Goal: Find specific page/section: Find specific page/section

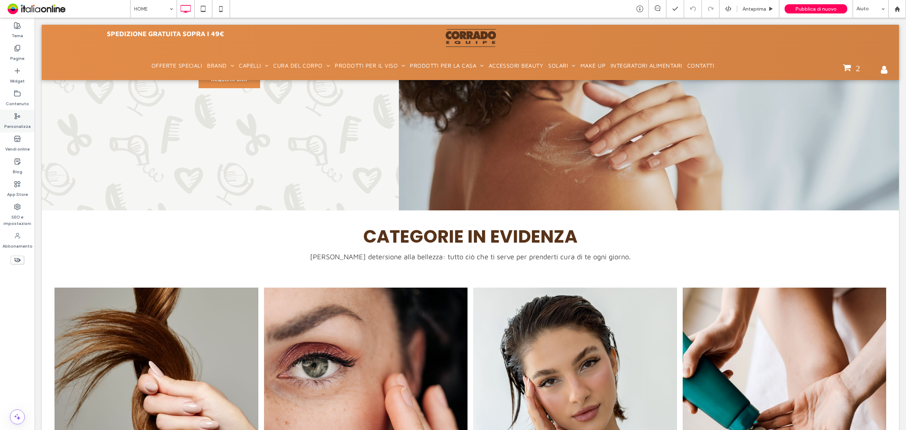
scroll to position [377, 0]
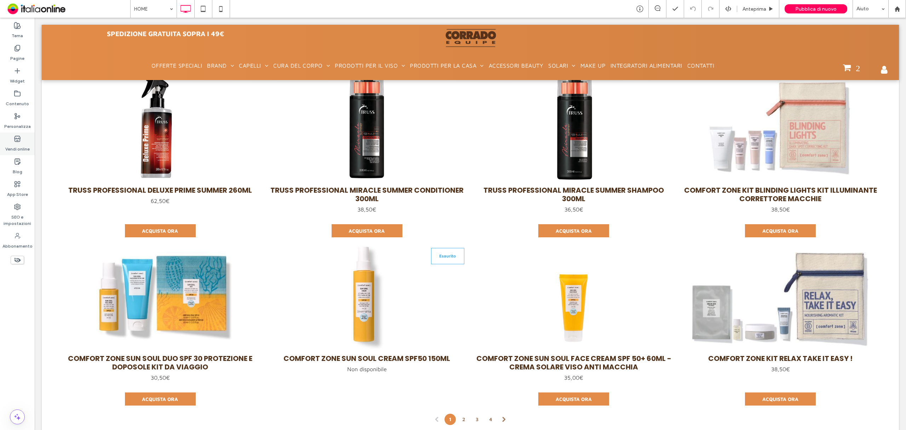
click at [20, 144] on label "Vendi online" at bounding box center [17, 147] width 24 height 10
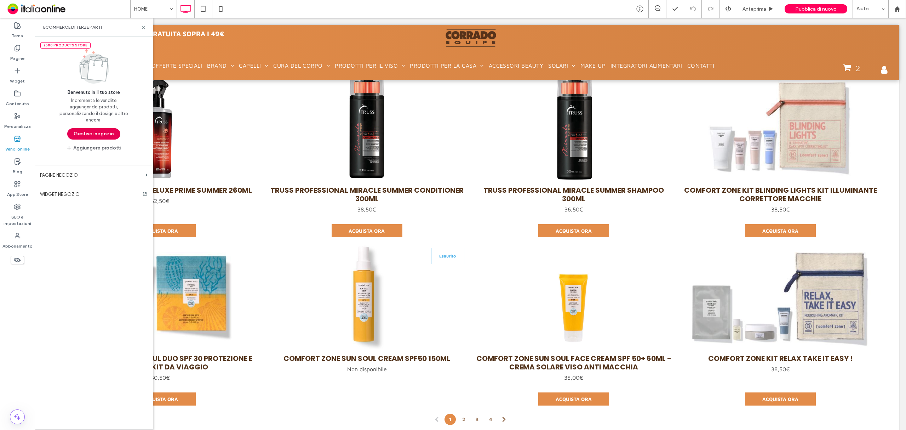
click at [100, 133] on button "Gestisci negozio" at bounding box center [93, 133] width 53 height 11
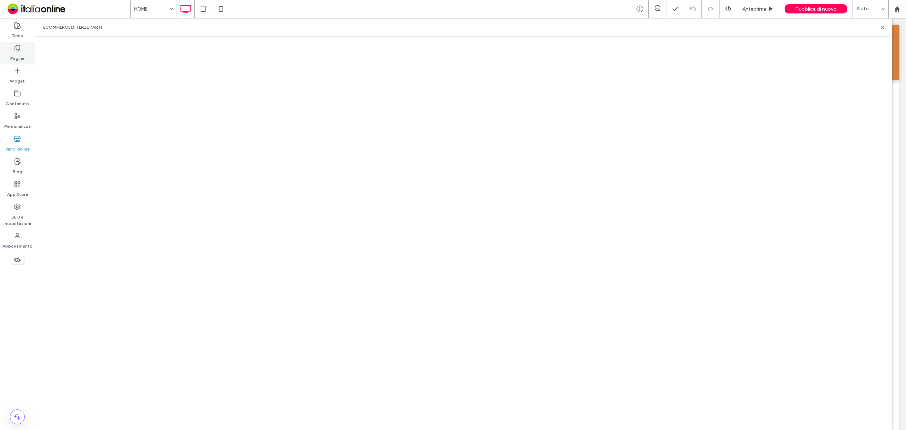
click at [22, 53] on label "Pagine" at bounding box center [17, 57] width 14 height 10
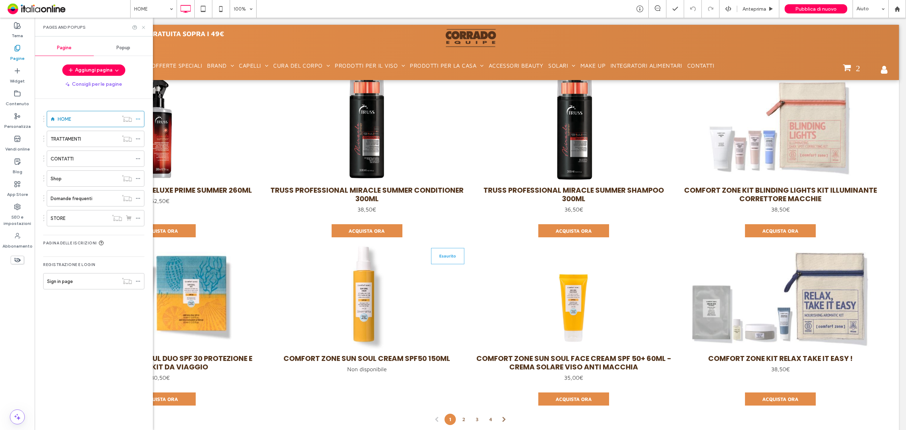
click at [143, 26] on icon at bounding box center [143, 27] width 5 height 5
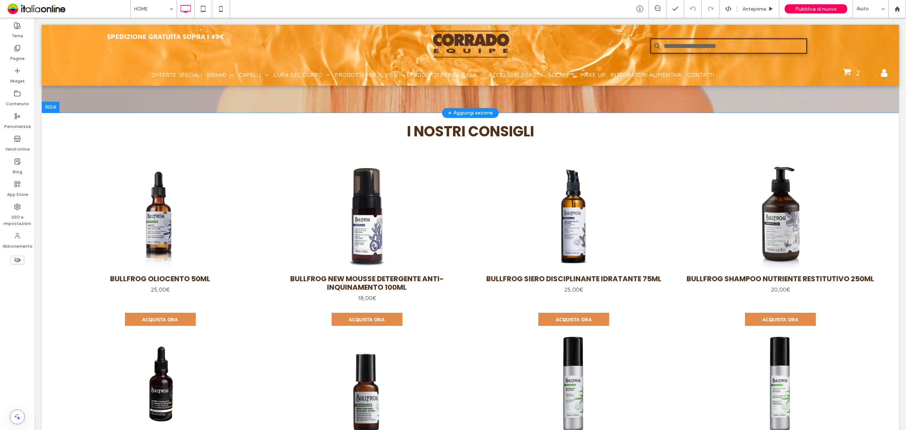
scroll to position [0, 0]
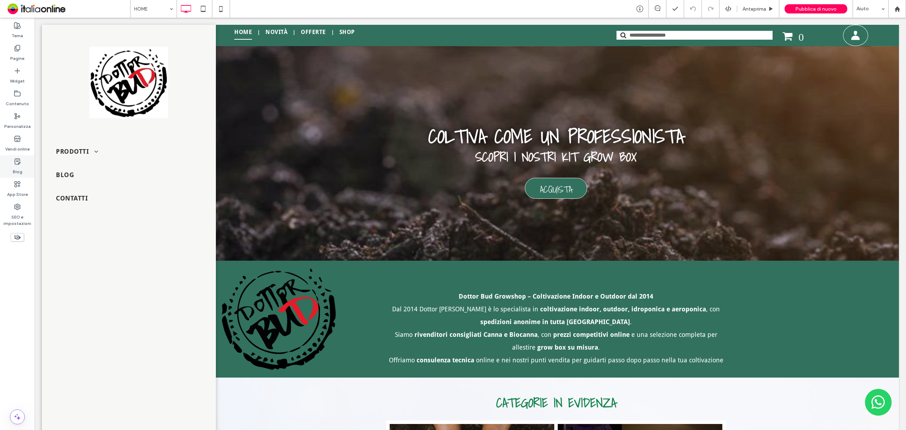
drag, startPoint x: 18, startPoint y: 163, endPoint x: 13, endPoint y: 158, distance: 6.8
click at [18, 163] on icon at bounding box center [17, 161] width 7 height 7
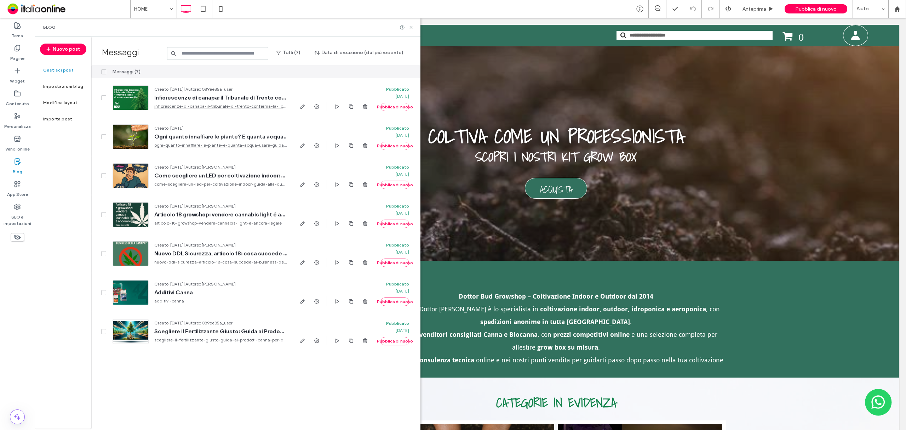
click at [238, 26] on div "Blog" at bounding box center [227, 27] width 369 height 6
